Goal: Task Accomplishment & Management: Complete application form

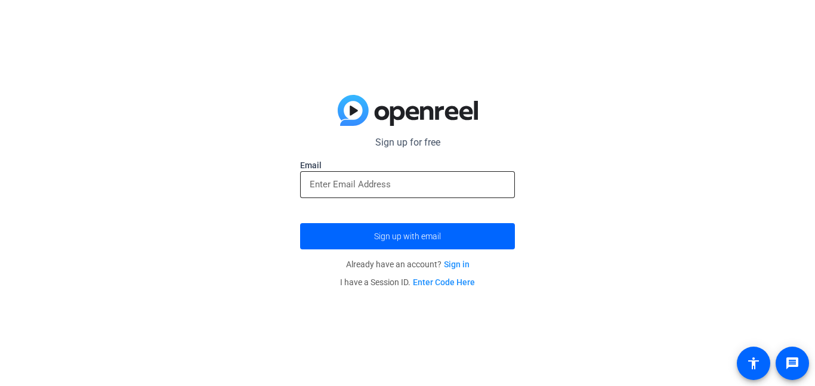
click at [398, 191] on input "email" at bounding box center [408, 184] width 196 height 14
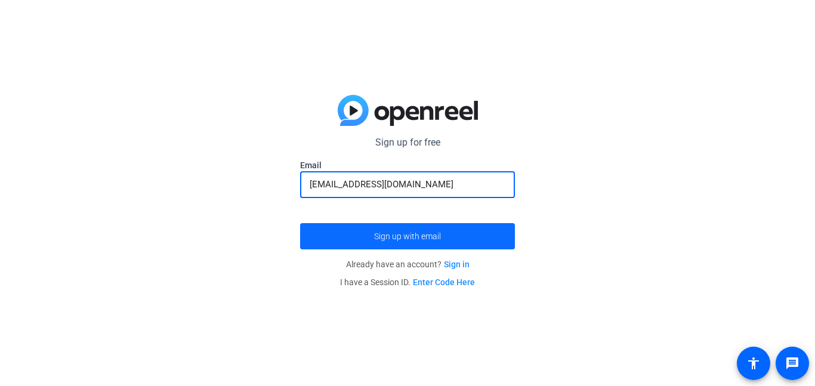
type input "[EMAIL_ADDRESS][DOMAIN_NAME]"
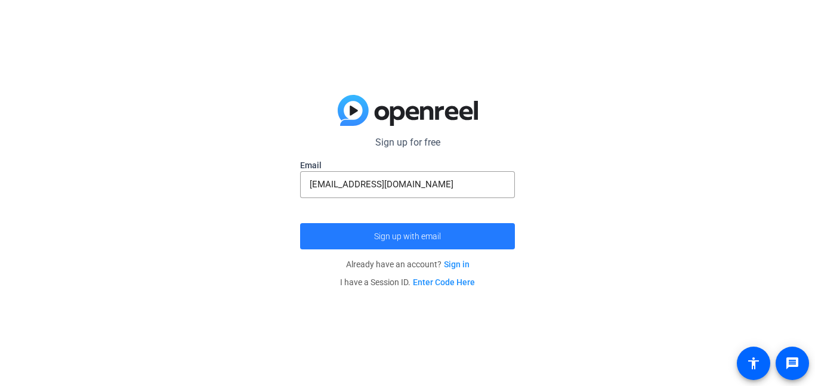
click at [410, 230] on span "submit" at bounding box center [407, 236] width 215 height 29
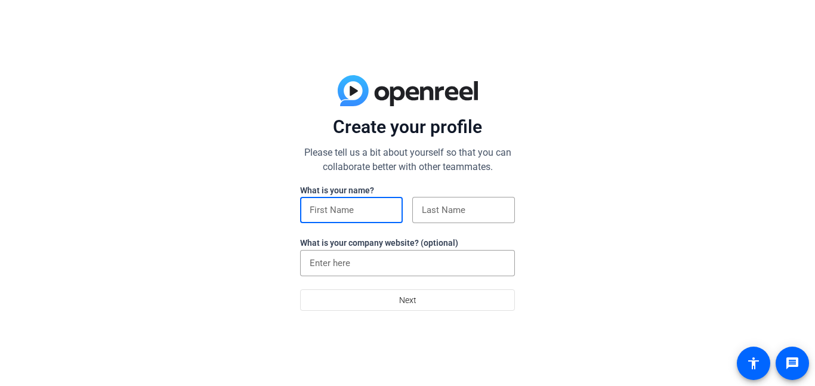
click at [362, 209] on input at bounding box center [352, 210] width 84 height 14
type input "Kenley"
click at [452, 207] on input at bounding box center [464, 210] width 84 height 14
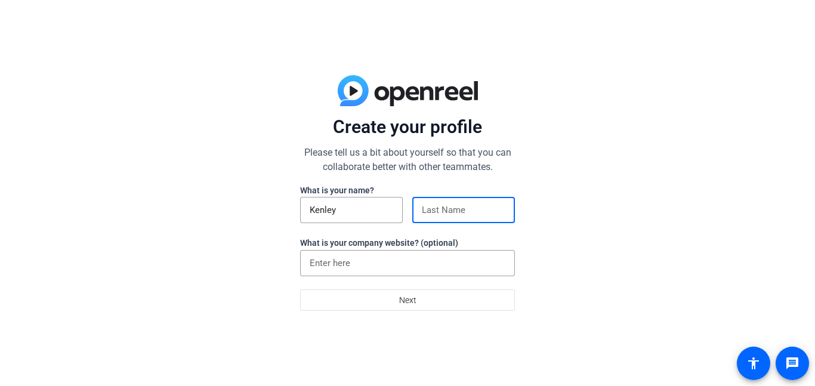
type input "[PERSON_NAME]"
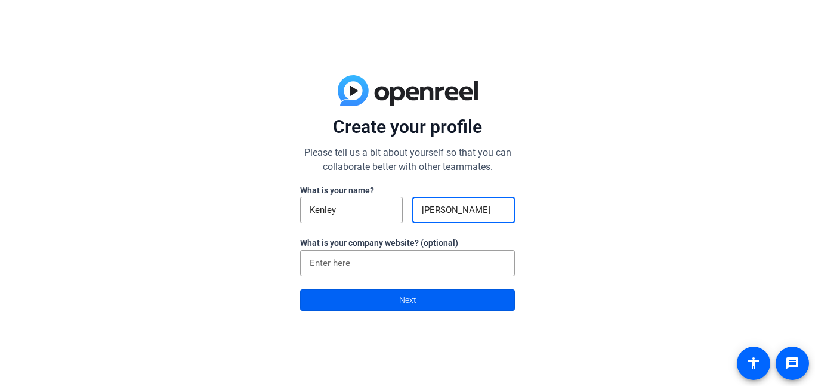
click at [413, 301] on span "Next" at bounding box center [407, 300] width 17 height 23
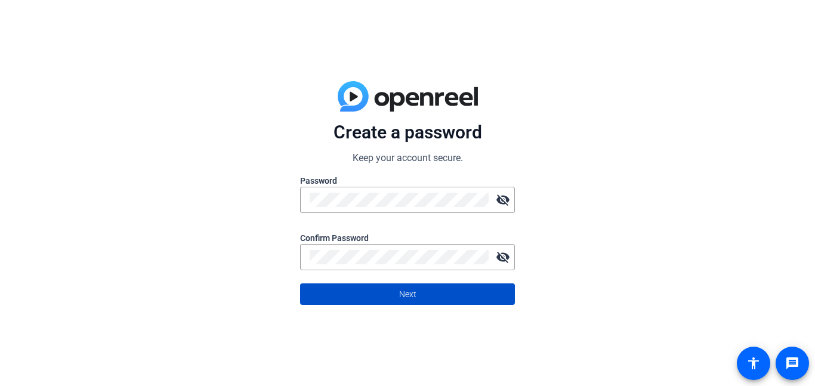
click at [434, 297] on span at bounding box center [408, 294] width 214 height 29
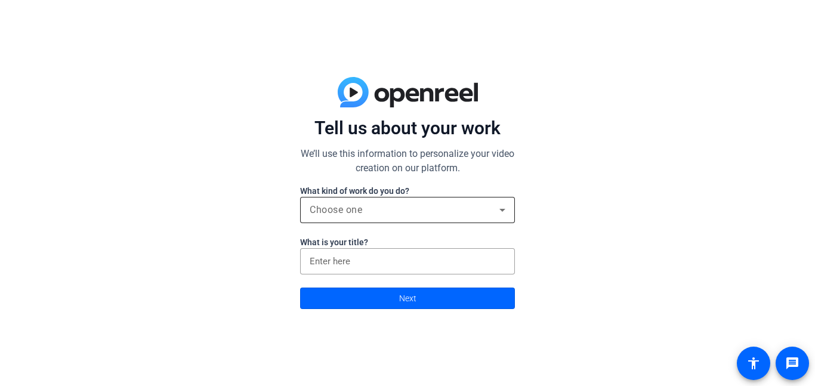
click at [319, 212] on span "Choose one" at bounding box center [336, 209] width 52 height 11
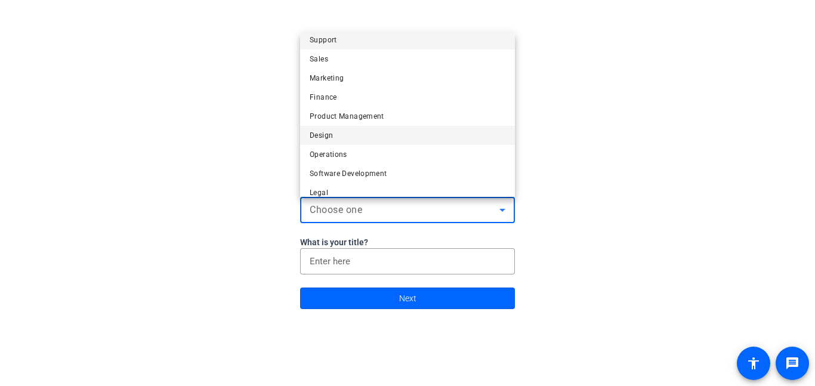
scroll to position [36, 0]
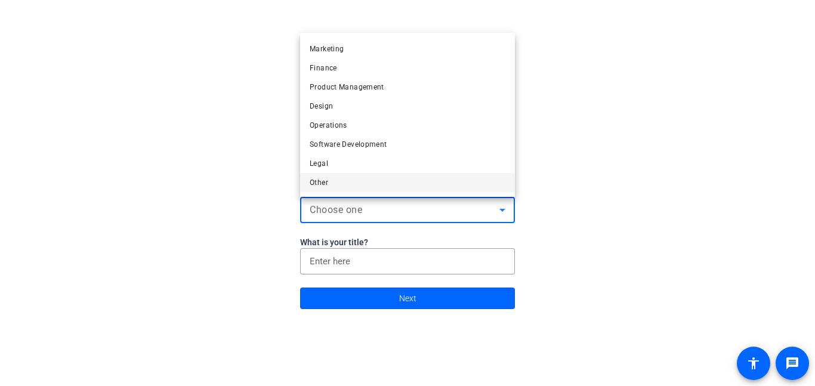
click at [325, 180] on span "Other" at bounding box center [319, 182] width 18 height 14
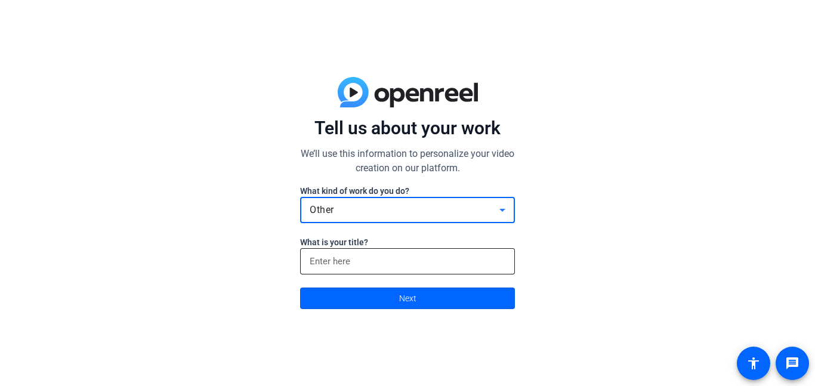
click at [369, 268] on input at bounding box center [408, 261] width 196 height 14
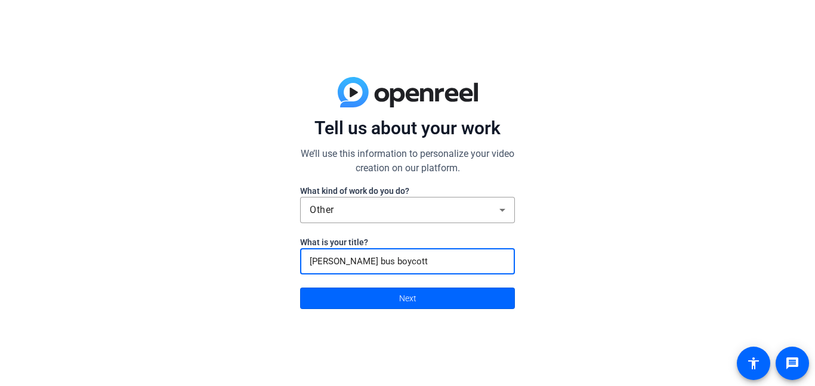
click at [364, 261] on input "[PERSON_NAME] bus boycott" at bounding box center [408, 261] width 196 height 14
click at [385, 261] on input "[PERSON_NAME] Bus boycott" at bounding box center [408, 261] width 196 height 14
type input "[PERSON_NAME] Bus Boycott"
click at [406, 301] on span "Next" at bounding box center [407, 298] width 17 height 23
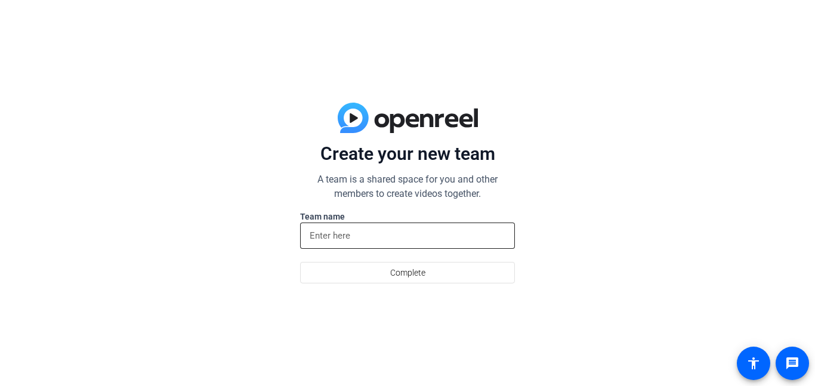
click at [379, 241] on input at bounding box center [408, 235] width 196 height 14
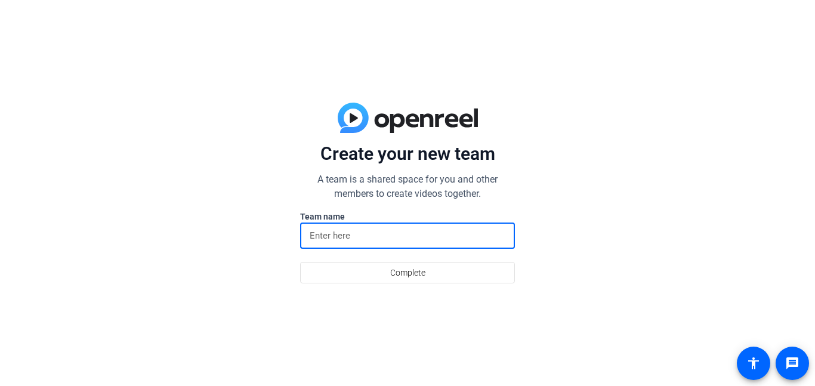
type input "j"
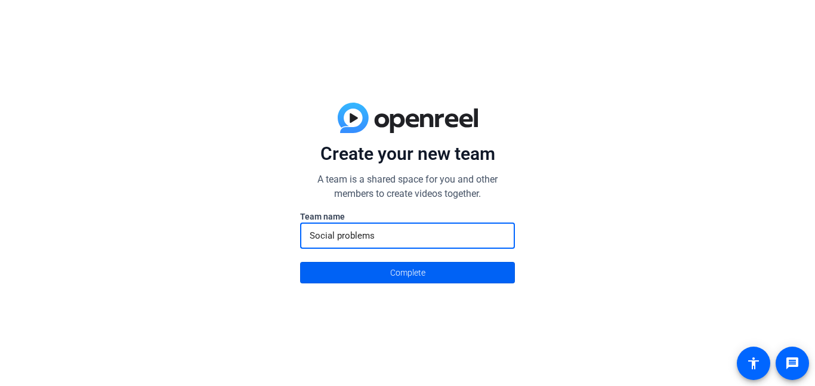
type input "Social problems"
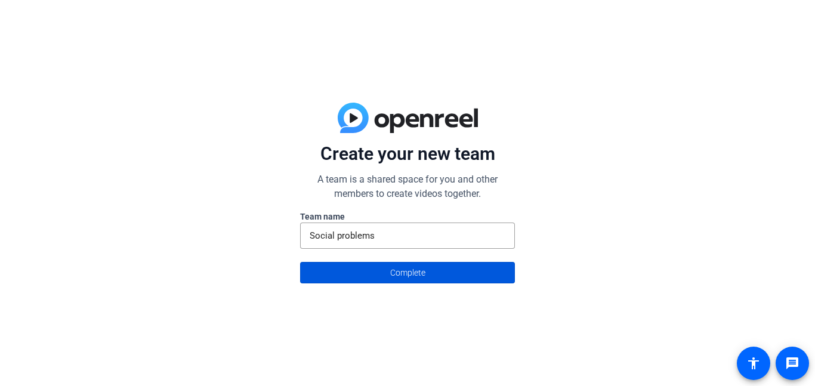
click at [404, 274] on span "Complete" at bounding box center [407, 272] width 35 height 23
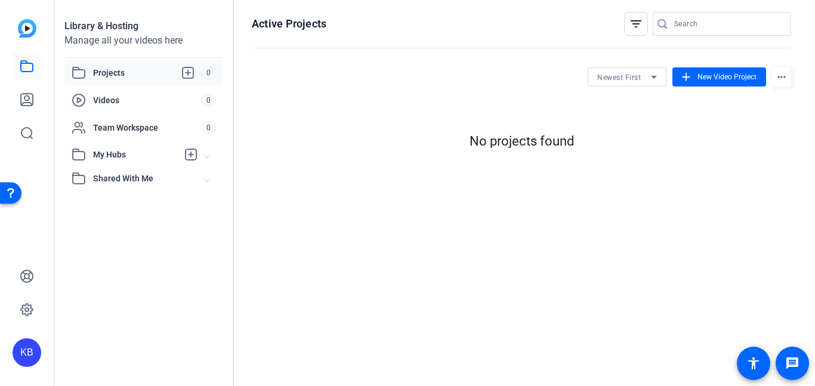
click at [125, 75] on span "Projects" at bounding box center [147, 73] width 108 height 14
click at [187, 69] on icon at bounding box center [188, 73] width 14 height 14
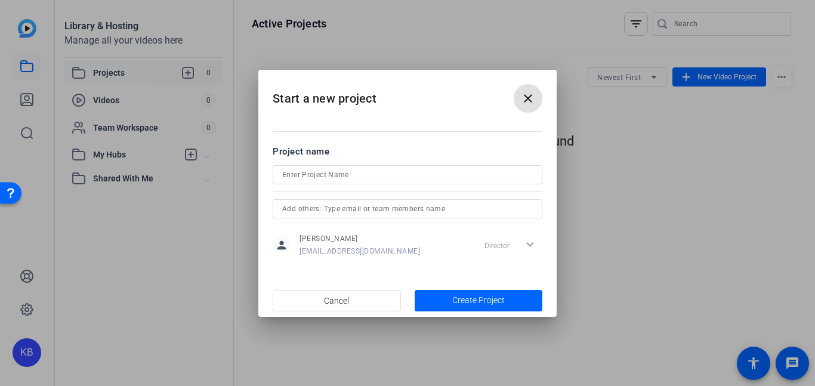
click at [360, 175] on input at bounding box center [407, 175] width 251 height 14
click at [341, 174] on input "Montgemry bus boycott" at bounding box center [407, 175] width 251 height 14
click at [327, 173] on input "Montgemry bus Boycott" at bounding box center [407, 175] width 251 height 14
click at [291, 174] on input "Montgemry Bus Boycott" at bounding box center [407, 175] width 251 height 14
type input "[PERSON_NAME] Bus Boycott"
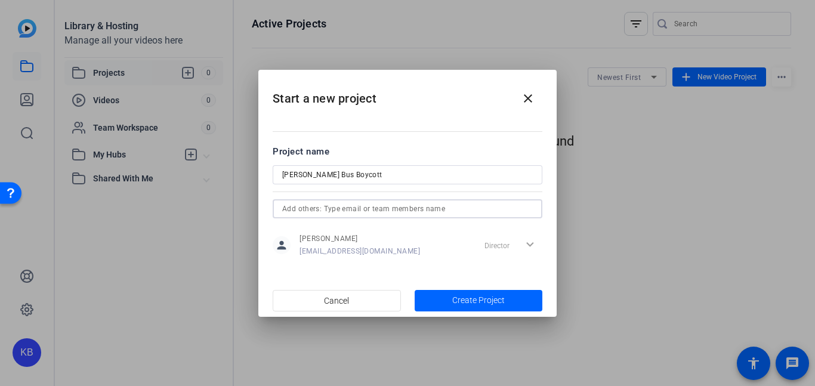
click at [362, 212] on input "text" at bounding box center [407, 209] width 251 height 14
click at [390, 199] on div at bounding box center [407, 208] width 251 height 19
click at [480, 298] on span "Create Project" at bounding box center [478, 300] width 52 height 13
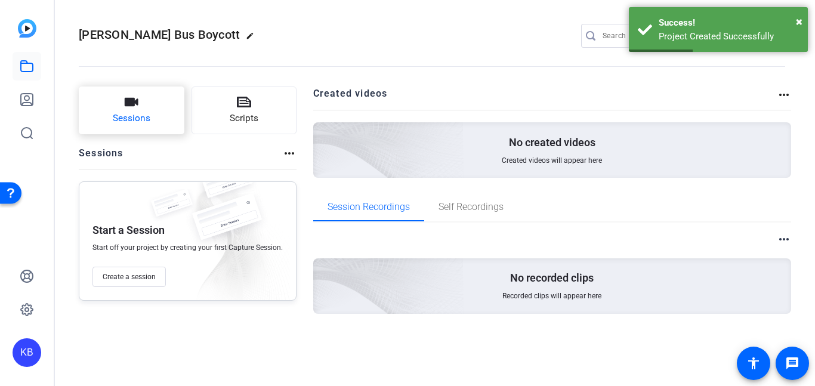
click at [151, 95] on button "Sessions" at bounding box center [132, 110] width 106 height 48
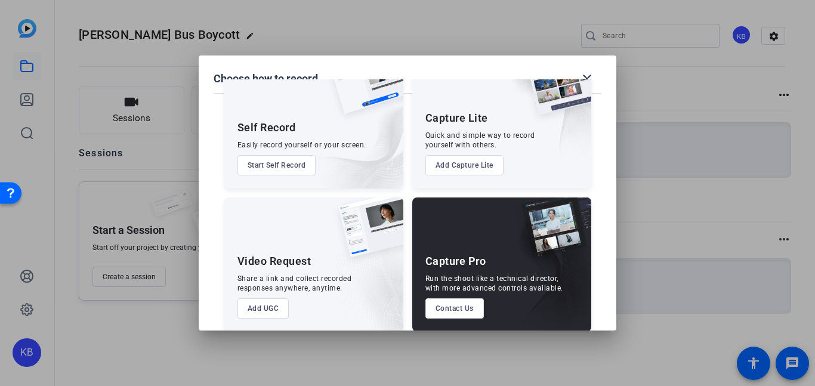
scroll to position [62, 0]
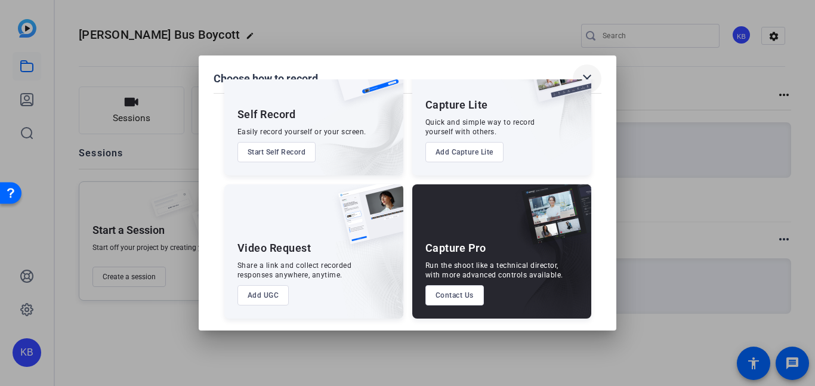
click at [588, 76] on mat-icon "close" at bounding box center [587, 79] width 14 height 14
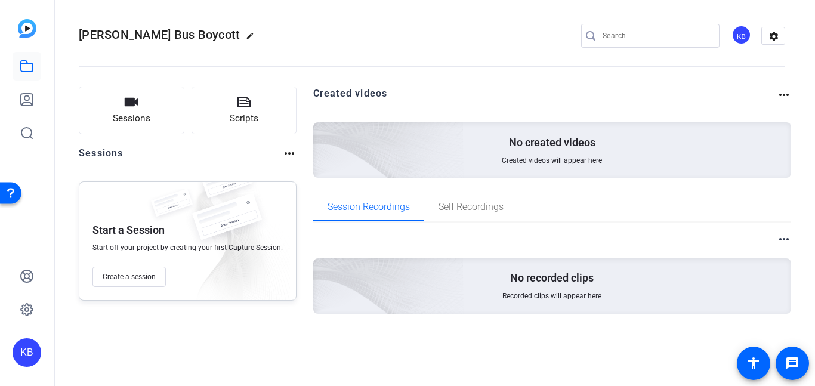
click at [517, 156] on span "Created videos will appear here" at bounding box center [552, 161] width 100 height 10
click at [465, 190] on openreel-project-creator-list "Created videos more_horiz No created videos Created videos will appear here" at bounding box center [552, 139] width 478 height 106
click at [469, 202] on span "Self Recordings" at bounding box center [470, 207] width 65 height 10
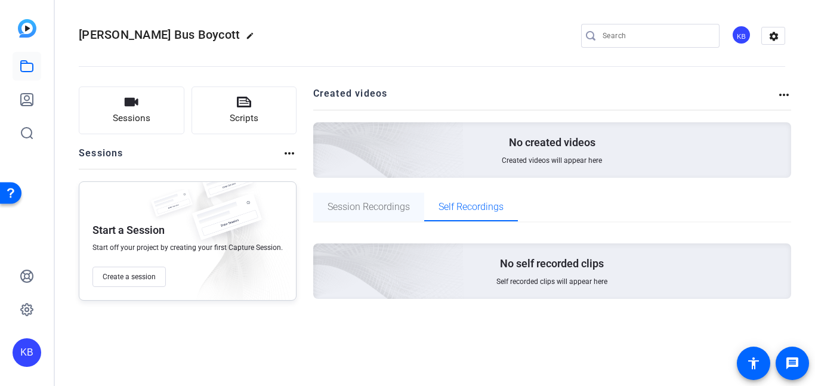
click at [417, 206] on div "Session Recordings" at bounding box center [368, 207] width 111 height 29
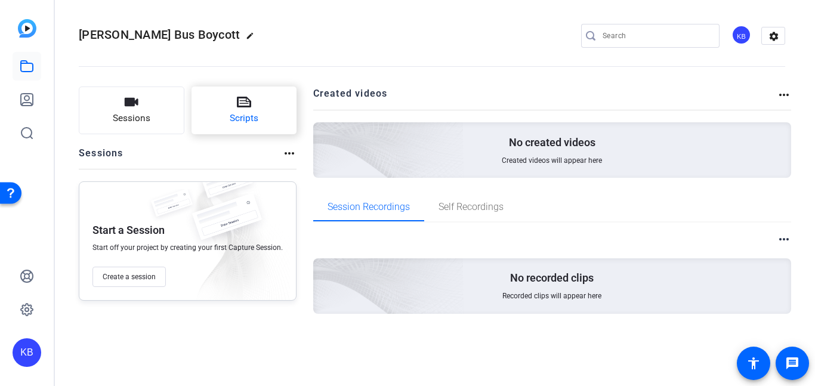
click at [238, 98] on icon at bounding box center [244, 102] width 14 height 11
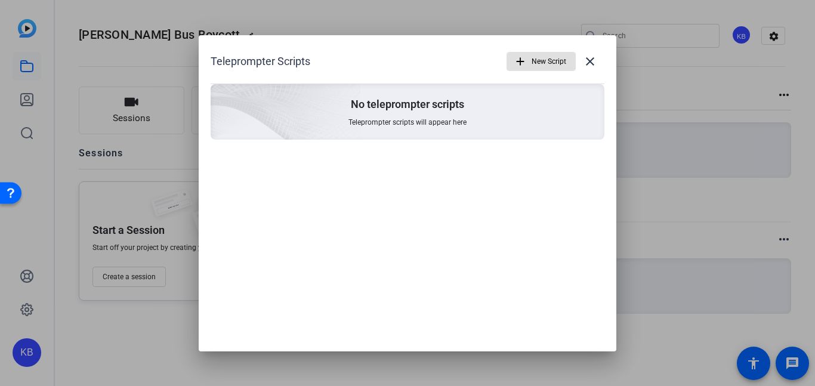
click at [556, 57] on span "New Script" at bounding box center [548, 61] width 35 height 23
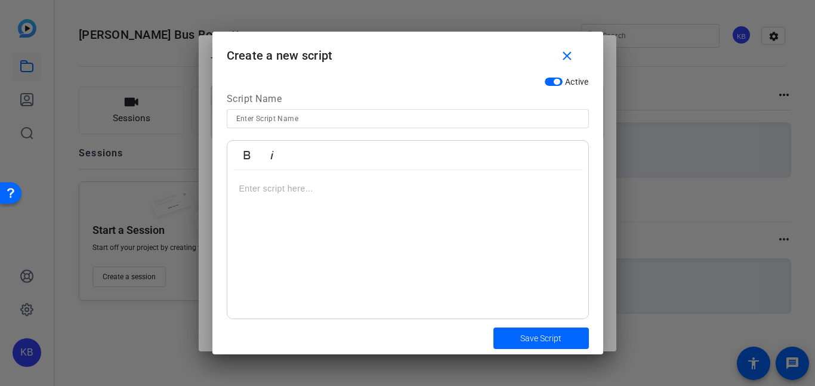
click at [325, 208] on div at bounding box center [407, 244] width 361 height 149
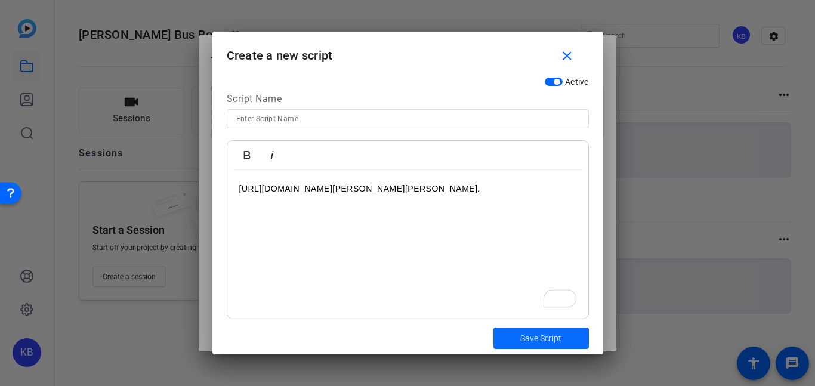
click at [519, 335] on span "submit" at bounding box center [540, 338] width 95 height 29
click at [398, 119] on input at bounding box center [407, 119] width 343 height 14
type input "Link"
click at [559, 337] on span "Save Script" at bounding box center [540, 338] width 41 height 13
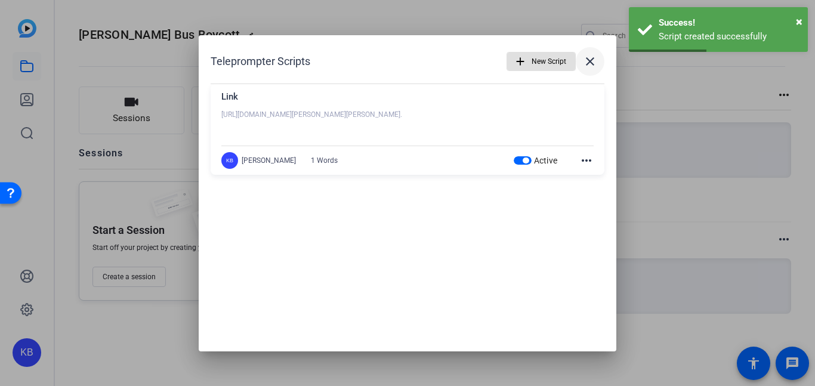
click at [587, 55] on mat-icon "close" at bounding box center [590, 61] width 14 height 14
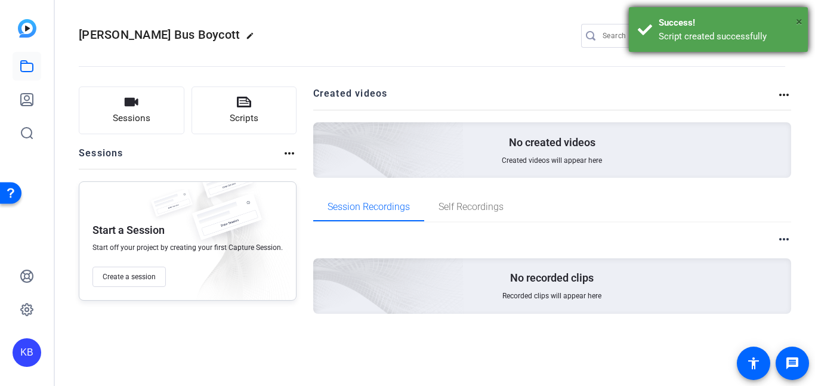
click at [799, 18] on span "×" at bounding box center [799, 21] width 7 height 14
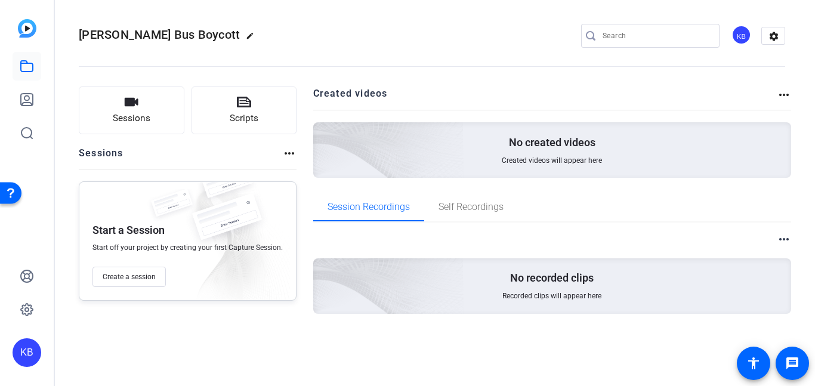
click at [788, 99] on mat-icon "more_horiz" at bounding box center [784, 95] width 14 height 14
click at [474, 97] on div at bounding box center [407, 193] width 815 height 386
click at [132, 270] on button "Create a session" at bounding box center [128, 277] width 73 height 20
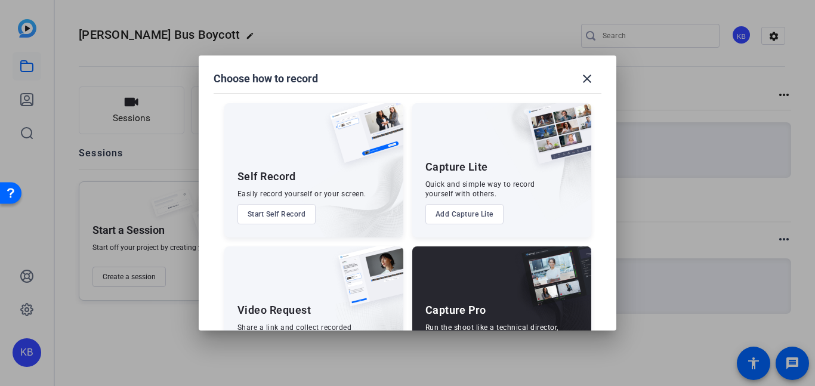
click at [282, 209] on button "Start Self Record" at bounding box center [276, 214] width 79 height 20
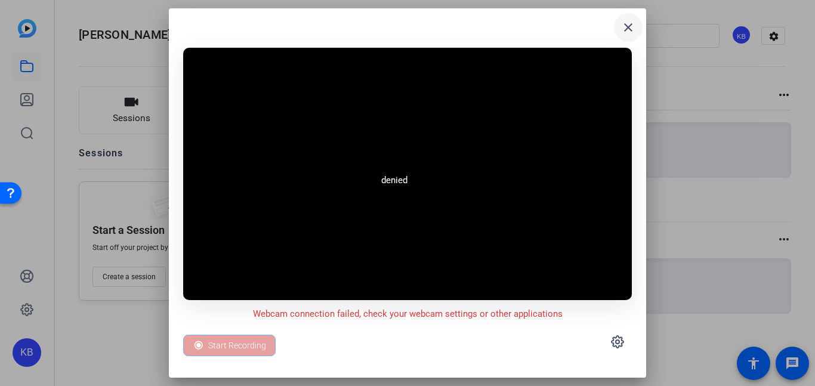
click at [632, 29] on mat-icon "close" at bounding box center [628, 27] width 14 height 14
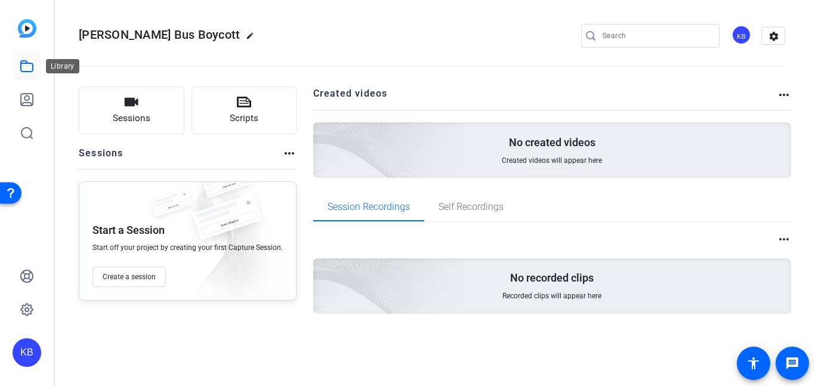
click at [26, 74] on link at bounding box center [27, 66] width 29 height 29
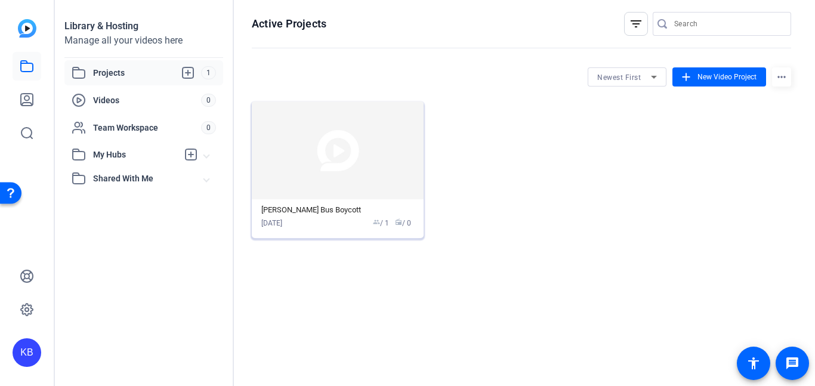
click at [351, 176] on img at bounding box center [338, 150] width 172 height 98
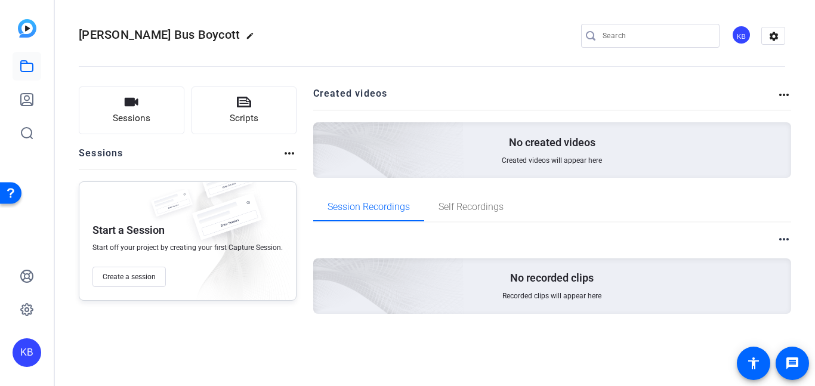
click at [791, 95] on div "Sessions Scripts Sessions more_horiz Start a Session Start off your project by …" at bounding box center [432, 219] width 754 height 295
click at [788, 94] on mat-icon "more_horiz" at bounding box center [784, 95] width 14 height 14
click at [455, 107] on div at bounding box center [407, 193] width 815 height 386
click at [155, 95] on button "Sessions" at bounding box center [132, 110] width 106 height 48
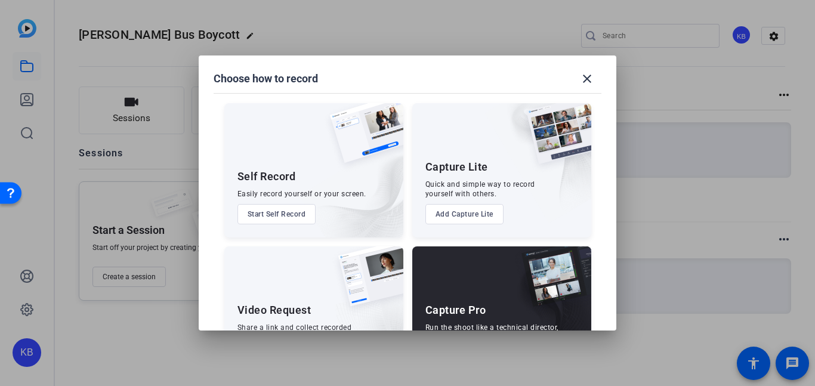
click at [459, 208] on button "Add Capture Lite" at bounding box center [464, 214] width 78 height 20
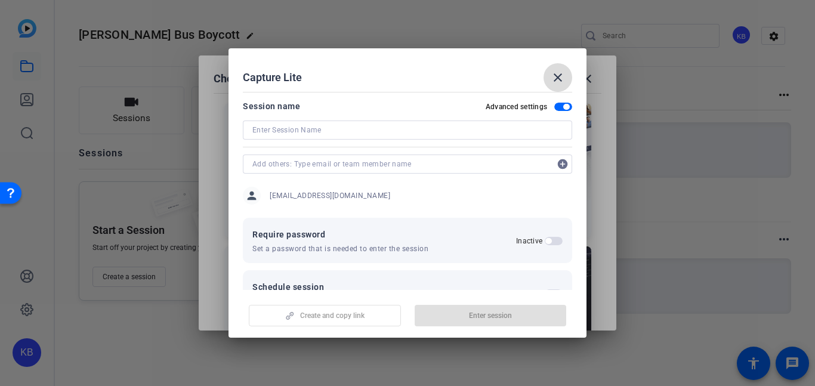
click at [555, 81] on mat-icon "close" at bounding box center [558, 77] width 14 height 14
